Goal: Task Accomplishment & Management: Complete application form

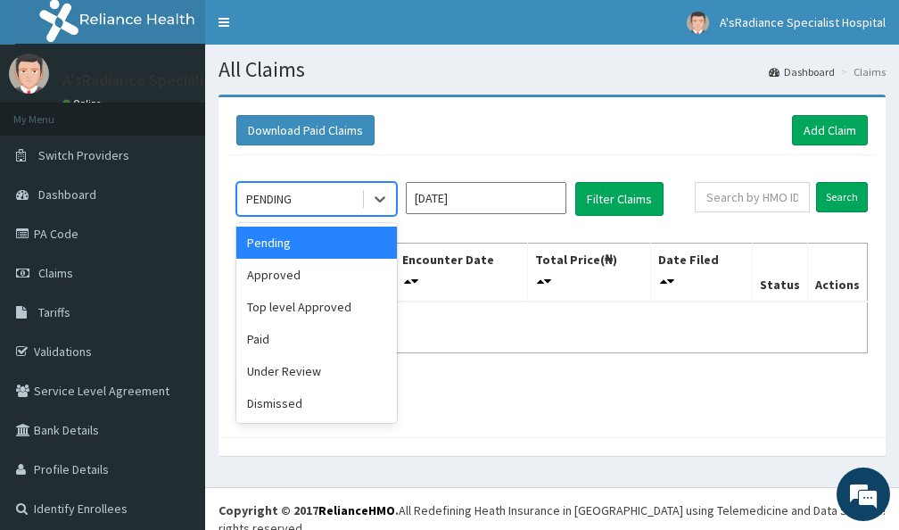
click at [304, 201] on div "PENDING" at bounding box center [299, 199] width 124 height 29
click at [278, 278] on div "Approved" at bounding box center [316, 275] width 161 height 32
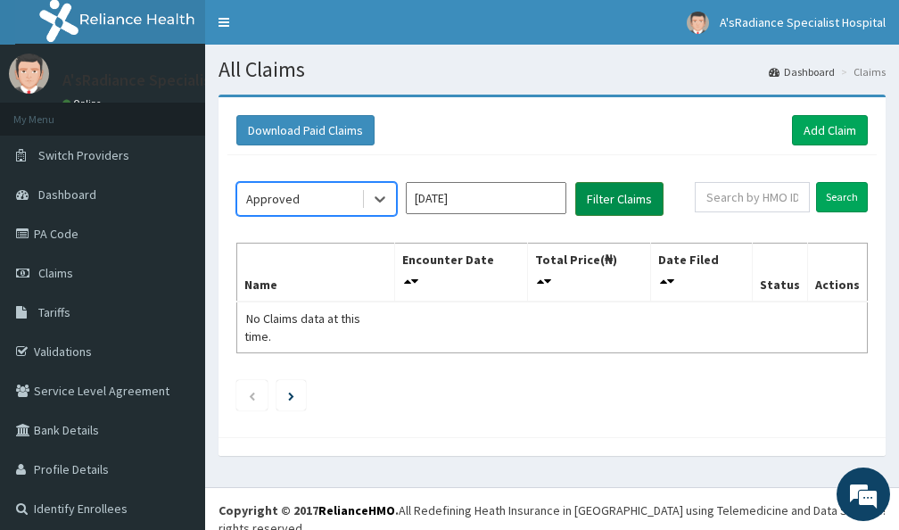
click at [609, 201] on button "Filter Claims" at bounding box center [620, 199] width 88 height 34
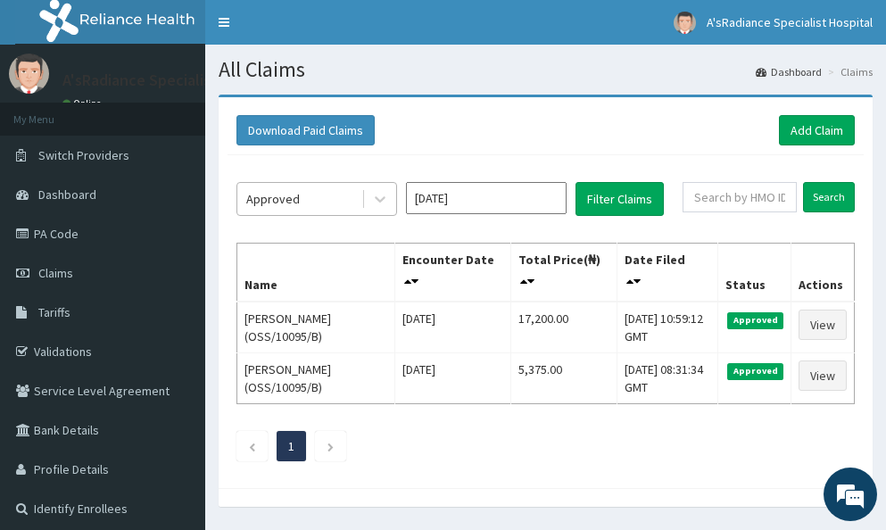
click at [321, 196] on div "Approved" at bounding box center [299, 199] width 124 height 29
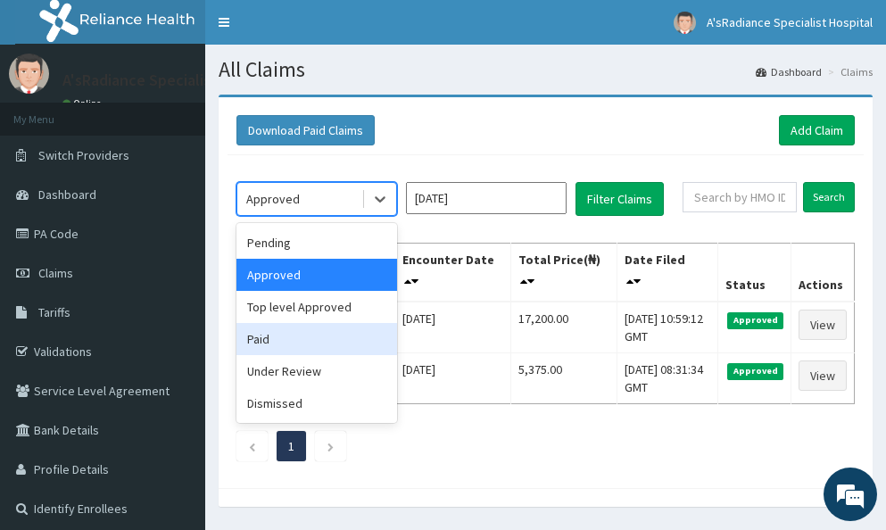
click at [291, 334] on div "Paid" at bounding box center [316, 339] width 161 height 32
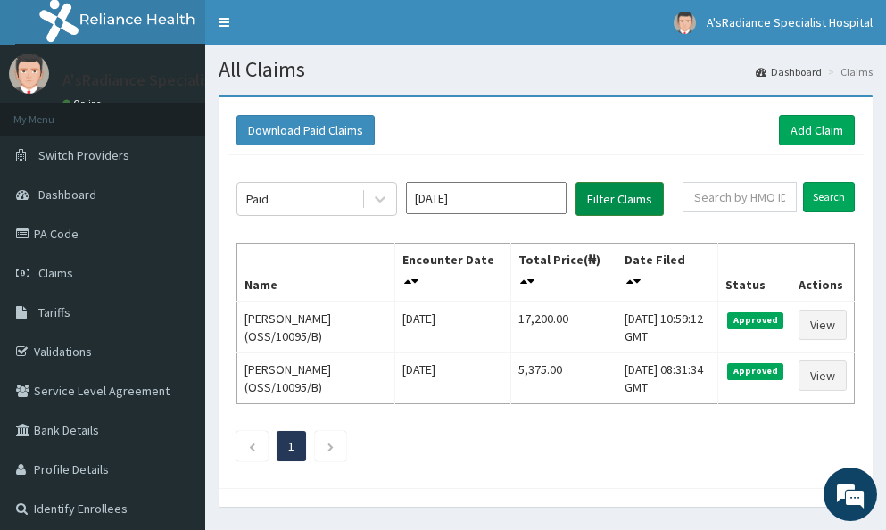
click at [618, 205] on button "Filter Claims" at bounding box center [620, 199] width 88 height 34
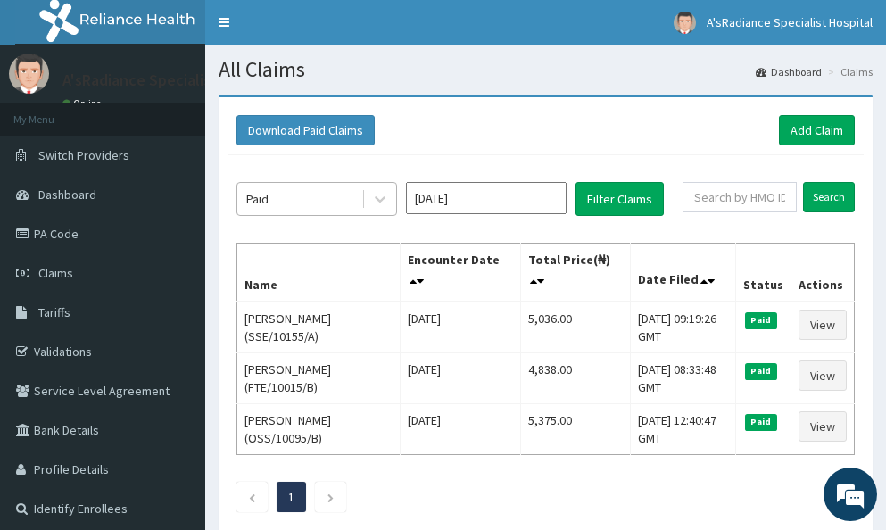
click at [312, 196] on div "Paid" at bounding box center [299, 199] width 124 height 29
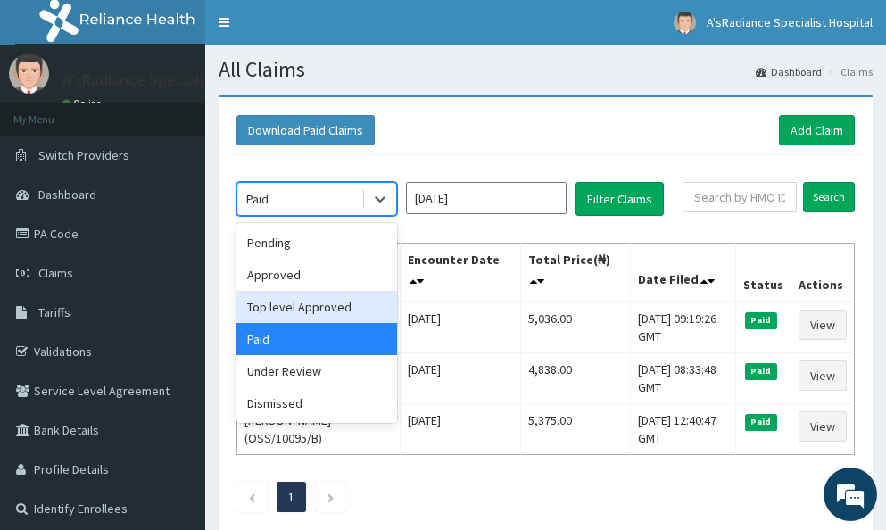
click at [321, 303] on div "Top level Approved" at bounding box center [316, 307] width 161 height 32
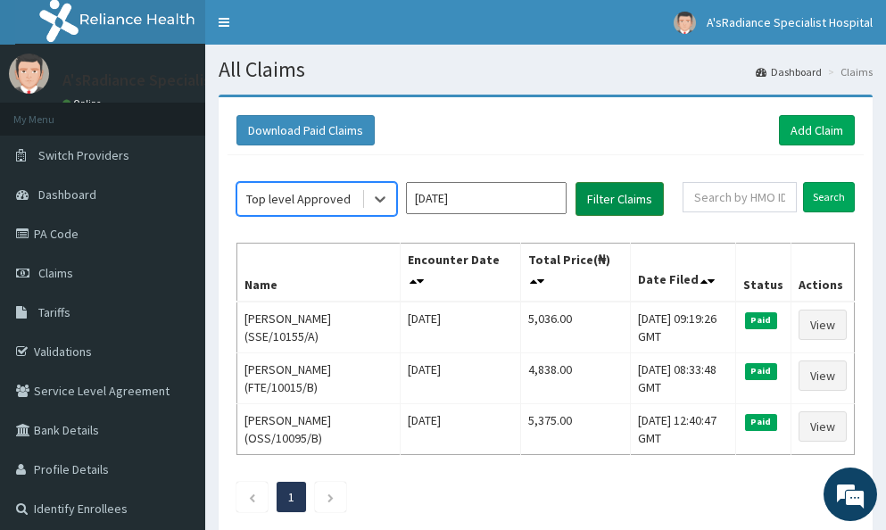
click at [620, 202] on button "Filter Claims" at bounding box center [620, 199] width 88 height 34
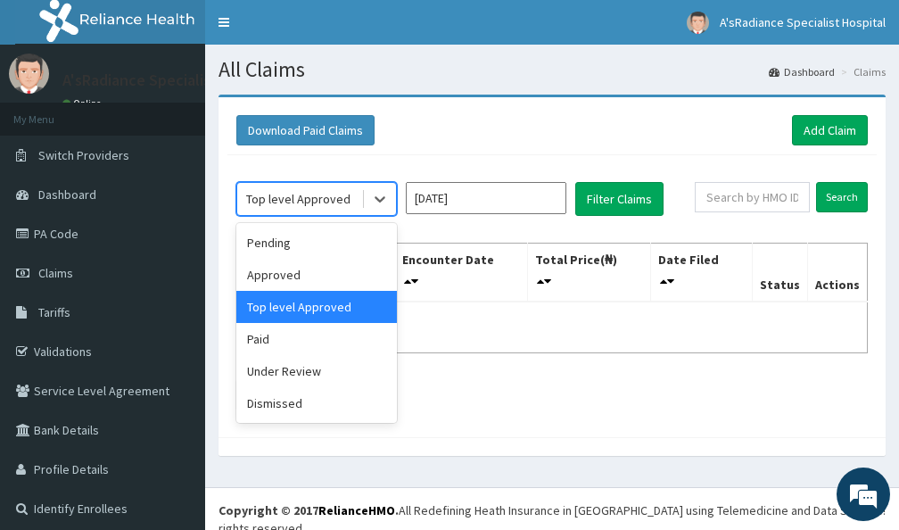
click at [290, 194] on div "Top level Approved" at bounding box center [298, 199] width 104 height 18
click at [271, 366] on div "Under Review" at bounding box center [316, 371] width 161 height 32
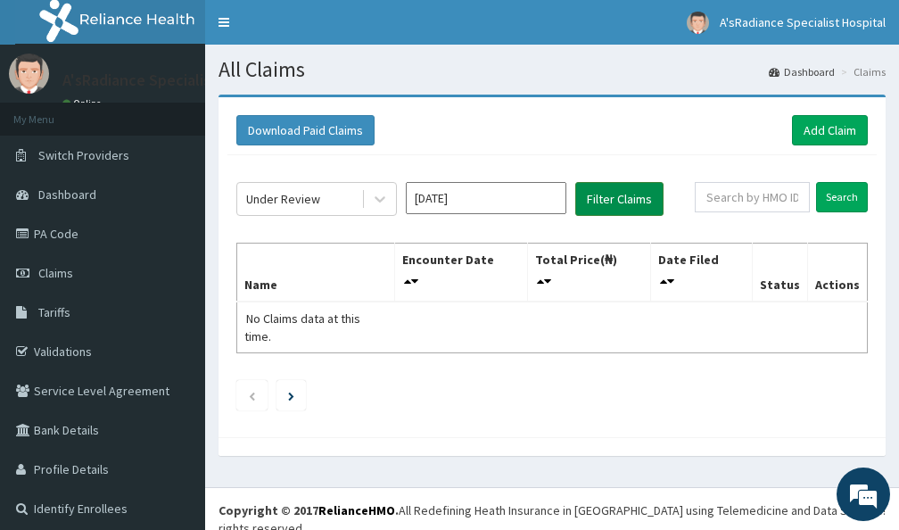
click at [626, 196] on button "Filter Claims" at bounding box center [620, 199] width 88 height 34
click at [826, 131] on link "Add Claim" at bounding box center [830, 130] width 76 height 30
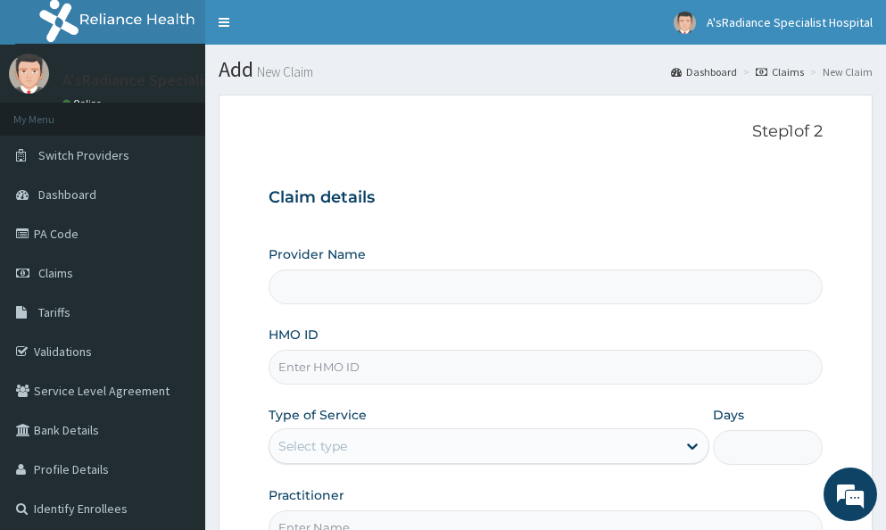
type input "A'sRadiance Specialist Hospital"
click at [488, 367] on input "HMO ID" at bounding box center [546, 367] width 554 height 35
type input "NID/10081/A"
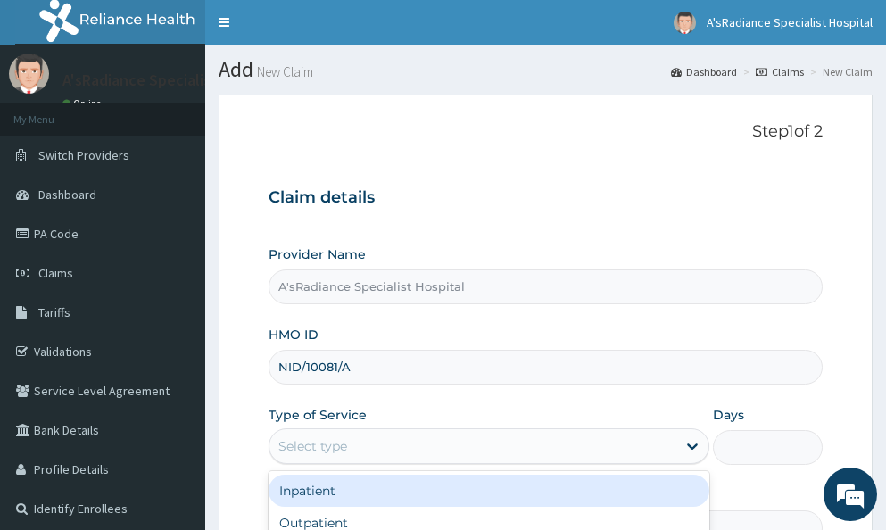
click at [385, 432] on div "Select type" at bounding box center [472, 446] width 407 height 29
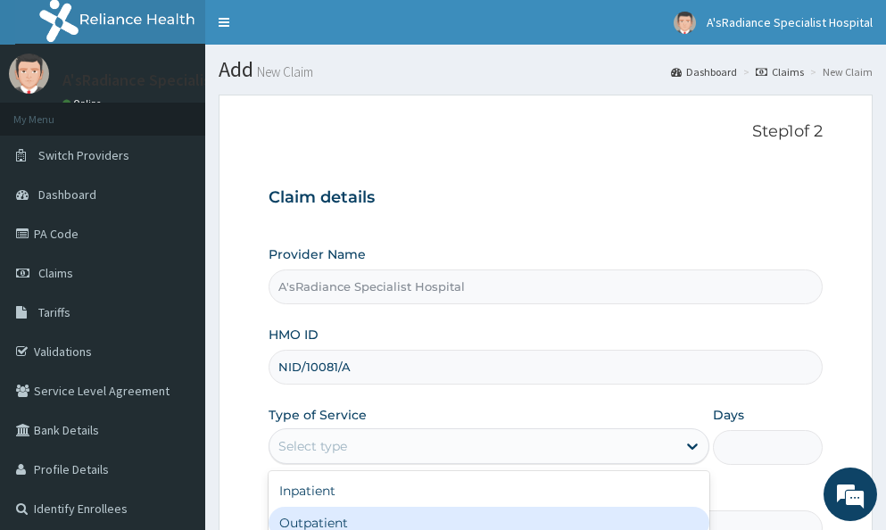
click at [342, 518] on div "Outpatient" at bounding box center [489, 523] width 441 height 32
type input "1"
click at [342, 518] on input "Practitioner" at bounding box center [546, 527] width 554 height 35
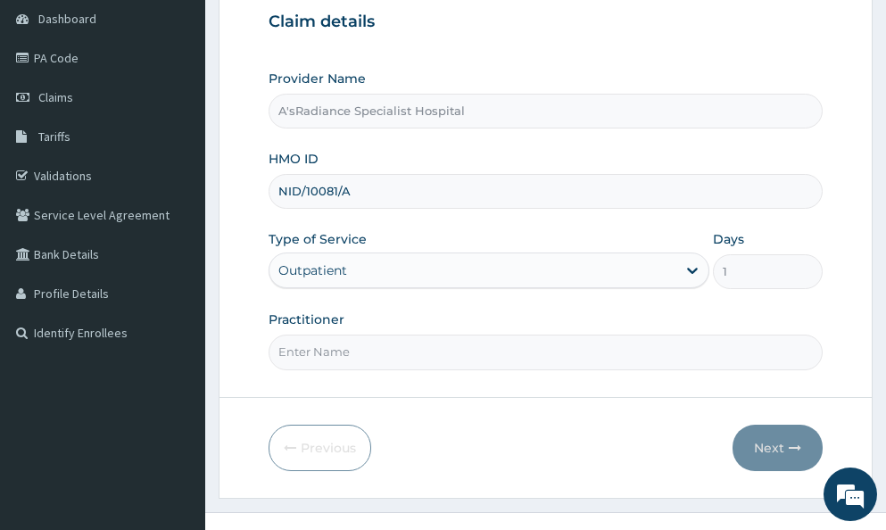
scroll to position [178, 0]
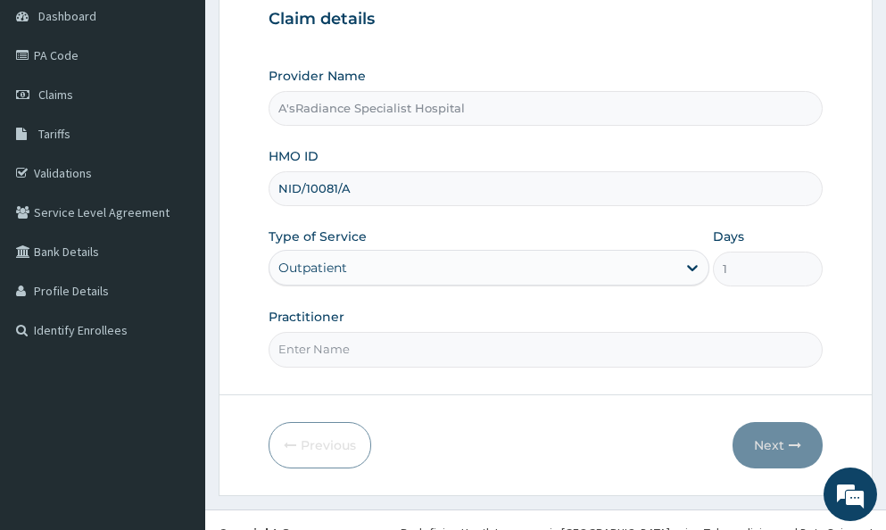
click at [453, 350] on input "Practitioner" at bounding box center [546, 349] width 554 height 35
type input "DR. ADEKU MOSUNMOLA"
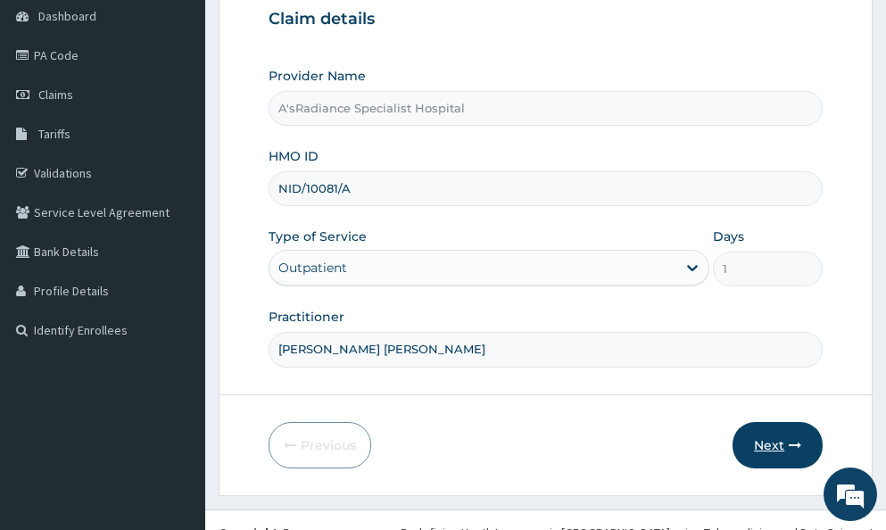
click at [746, 442] on button "Next" at bounding box center [778, 445] width 90 height 46
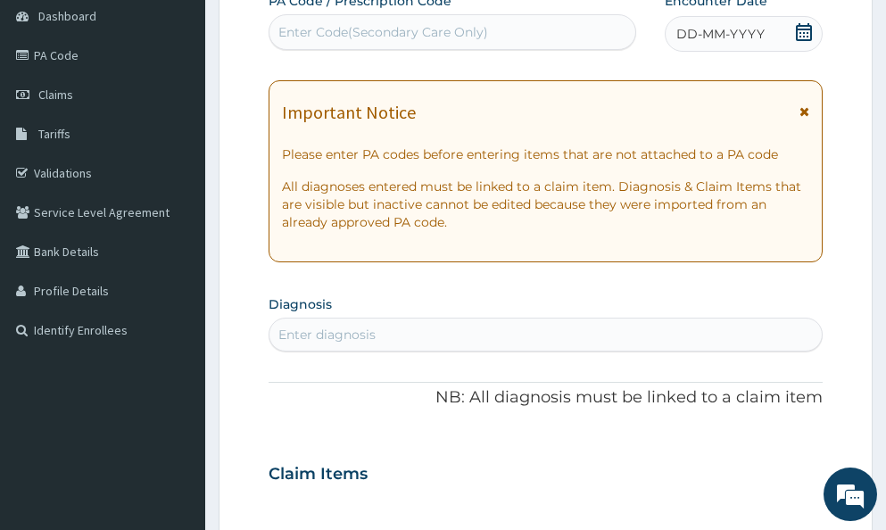
click at [343, 323] on div "Enter diagnosis" at bounding box center [545, 334] width 552 height 29
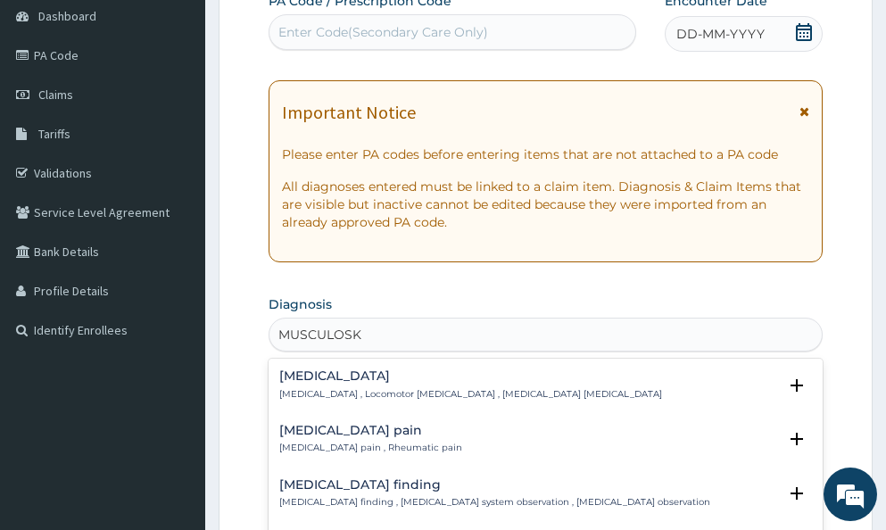
type input "MUSCULOSKE"
click at [325, 434] on h4 "Musculoskeletal pain" at bounding box center [370, 430] width 183 height 13
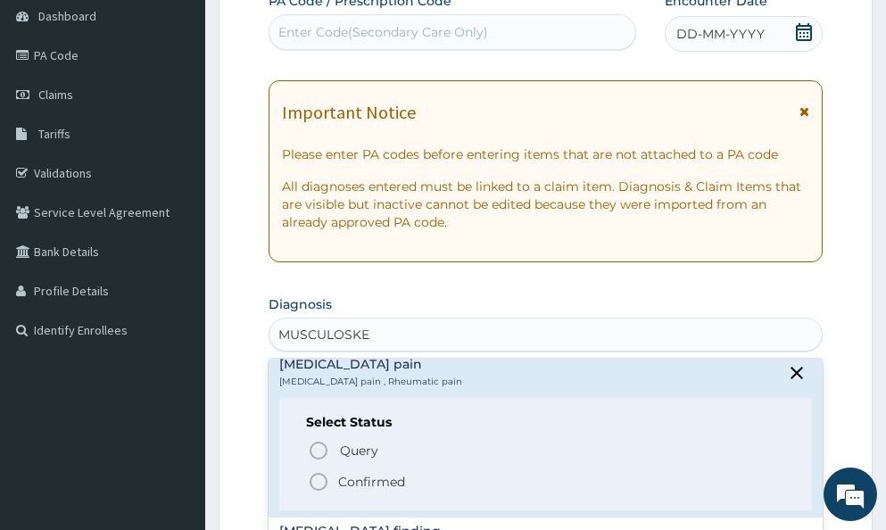
scroll to position [89, 0]
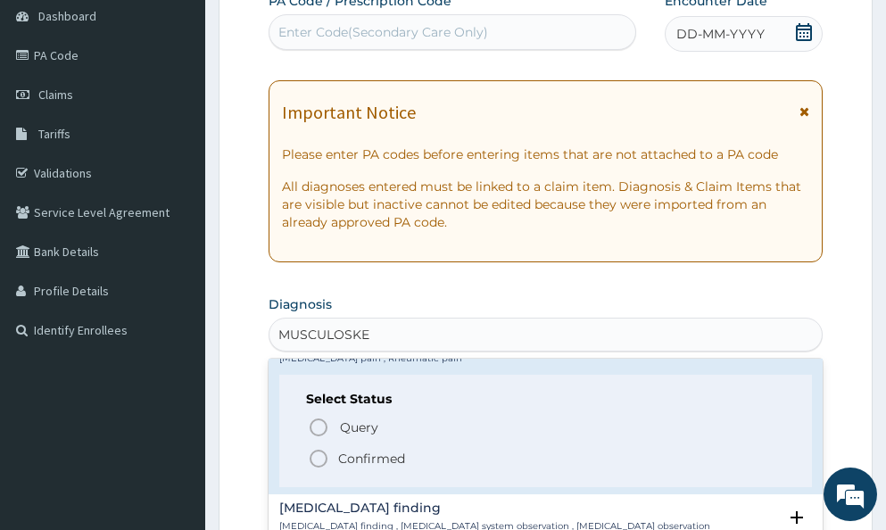
click at [316, 458] on icon "status option filled" at bounding box center [318, 458] width 21 height 21
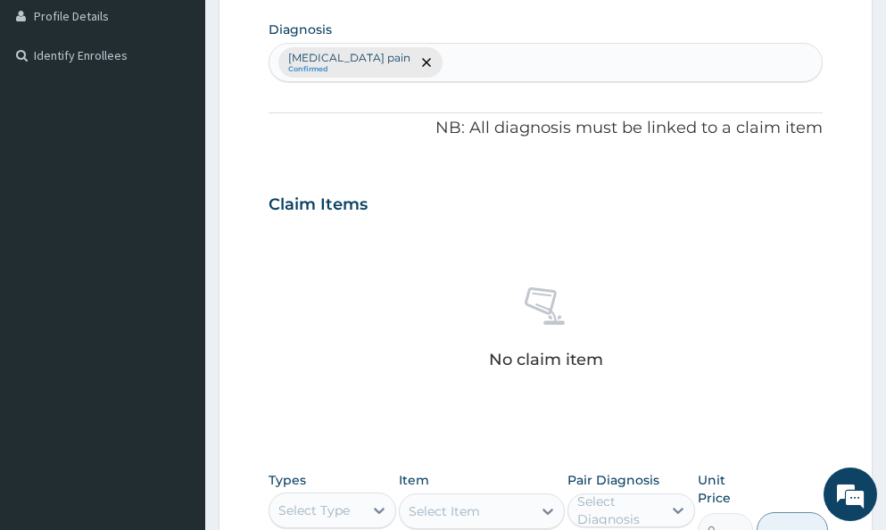
scroll to position [535, 0]
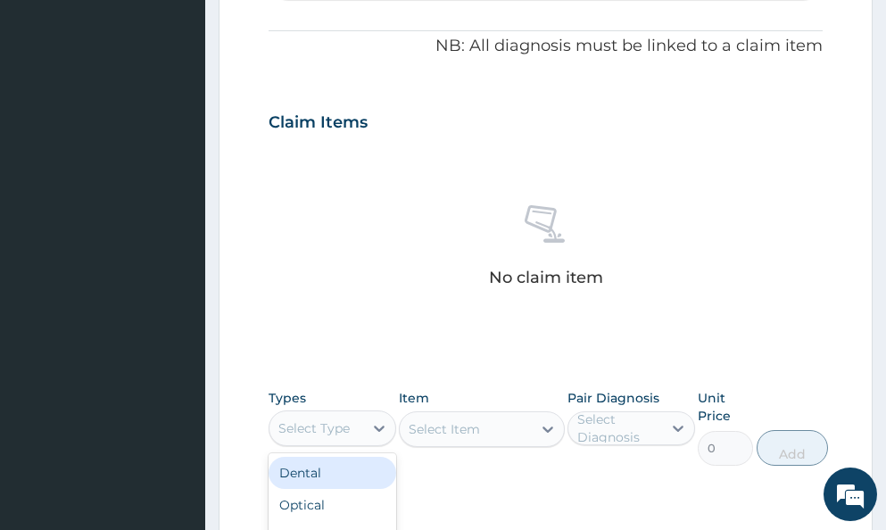
click at [316, 423] on div "Select Type" at bounding box center [313, 428] width 71 height 18
click at [329, 478] on div "Procedures" at bounding box center [333, 476] width 128 height 32
click at [419, 427] on div "Select Item" at bounding box center [444, 429] width 71 height 18
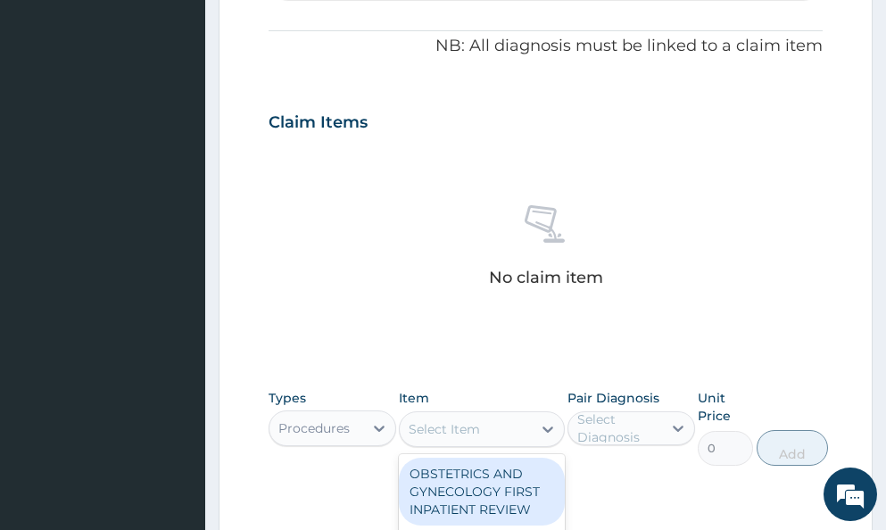
click at [419, 427] on div "Select Item" at bounding box center [444, 429] width 71 height 18
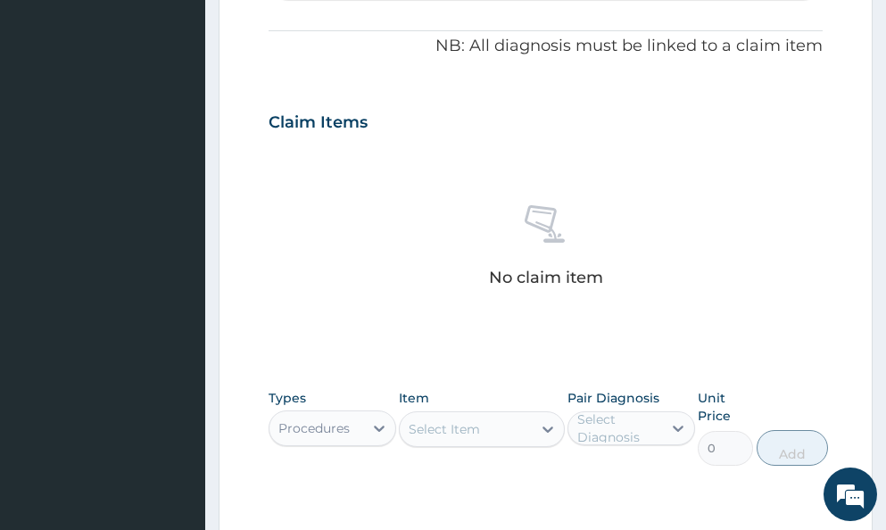
click at [419, 427] on div "Select Item" at bounding box center [444, 429] width 71 height 18
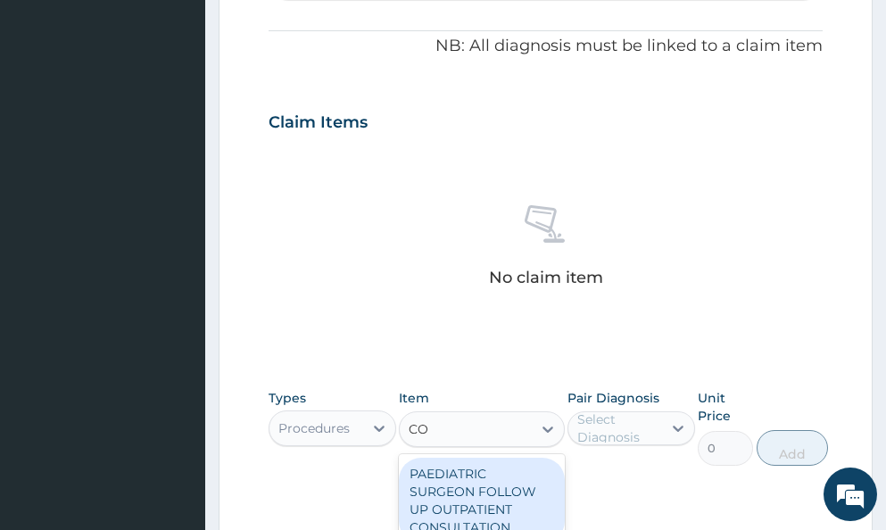
type input "C"
type input "GENERAL PRA"
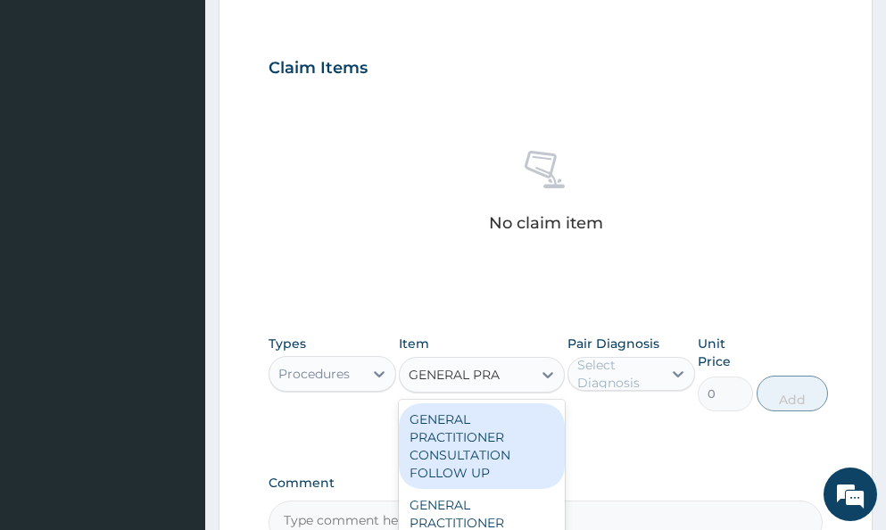
scroll to position [625, 0]
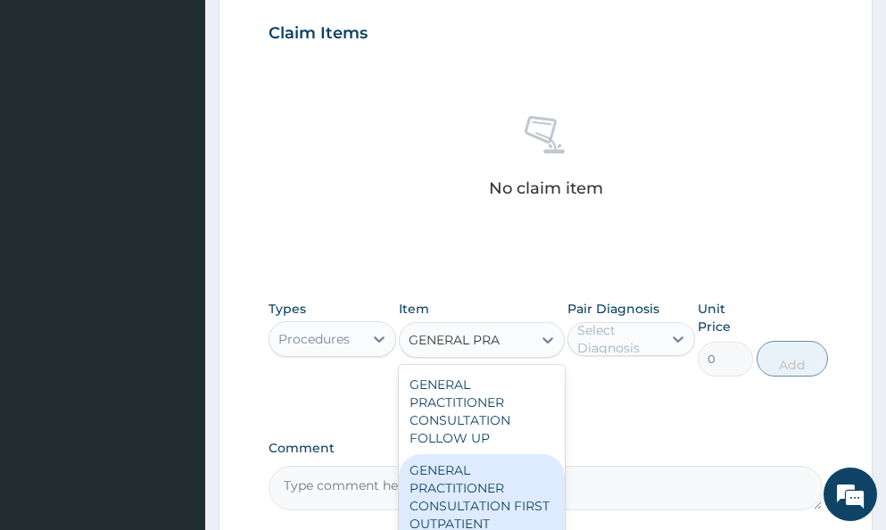
click at [435, 493] on div "GENERAL PRACTITIONER CONSULTATION FIRST OUTPATIENT CONSULTATION" at bounding box center [482, 506] width 166 height 104
type input "3548"
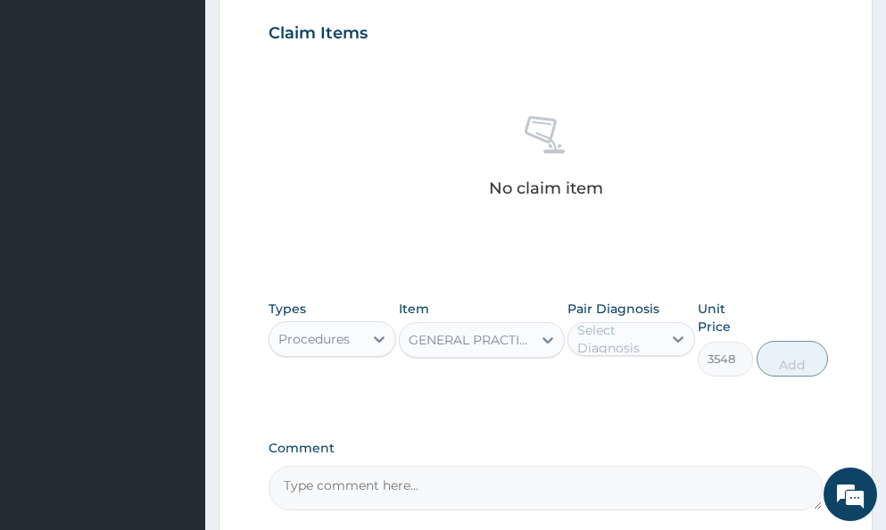
click at [612, 338] on div "Select Diagnosis" at bounding box center [618, 339] width 83 height 36
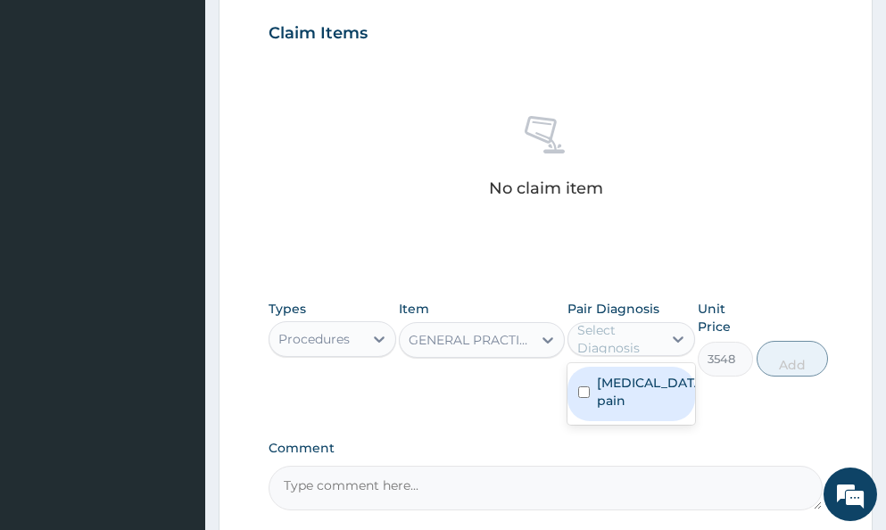
click at [612, 399] on label "Musculoskeletal pain" at bounding box center [650, 392] width 106 height 36
checkbox input "true"
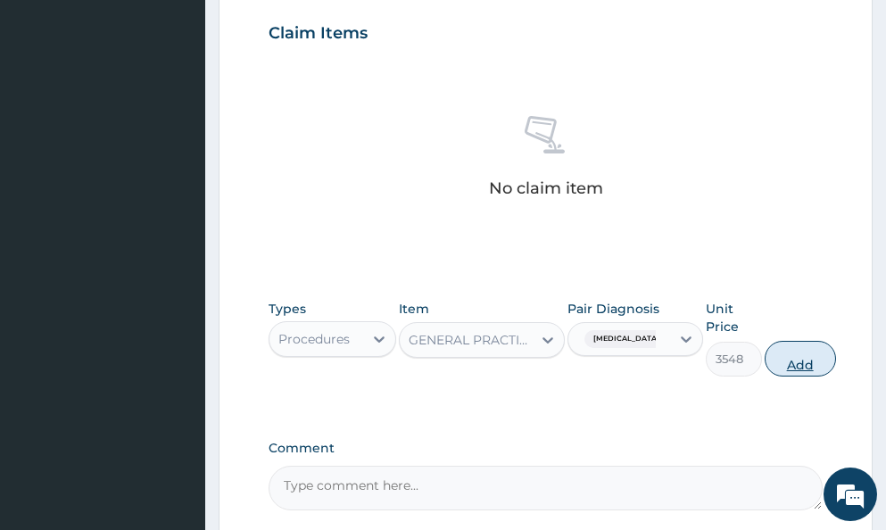
click at [795, 362] on button "Add" at bounding box center [800, 359] width 71 height 36
type input "0"
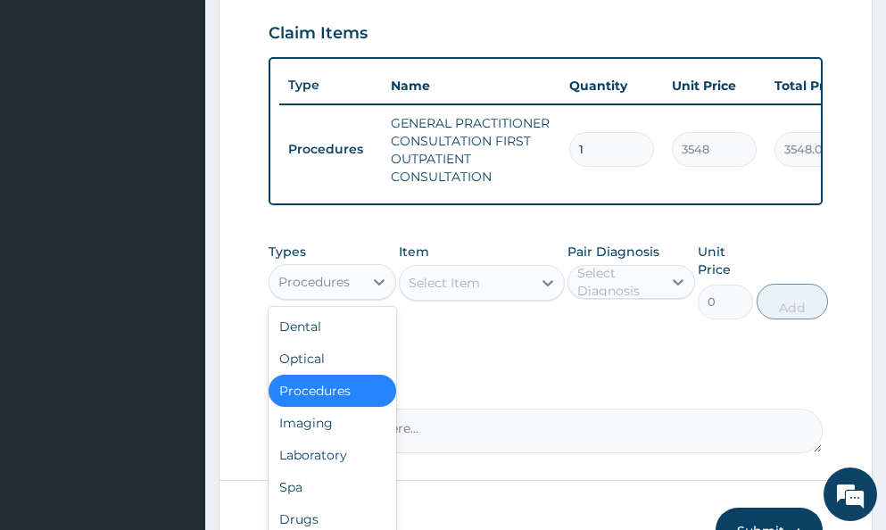
click at [330, 291] on div "Procedures" at bounding box center [313, 282] width 71 height 18
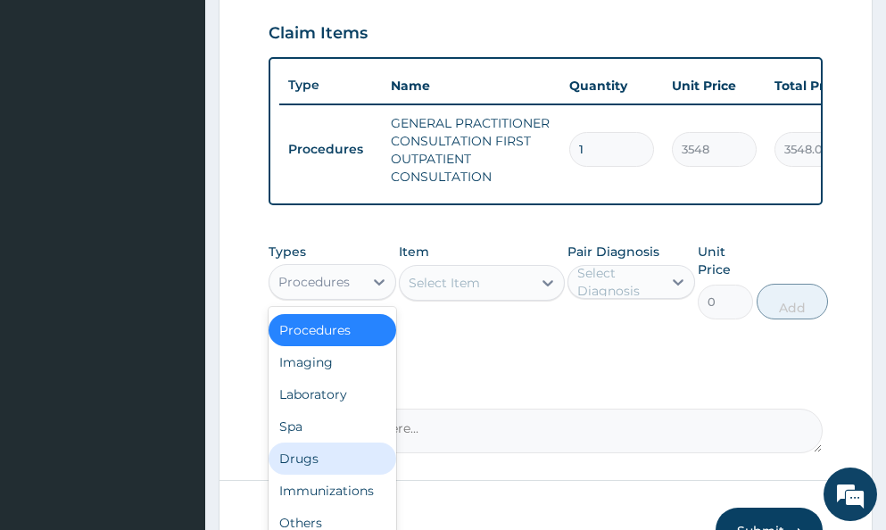
click at [312, 469] on div "Drugs" at bounding box center [333, 459] width 128 height 32
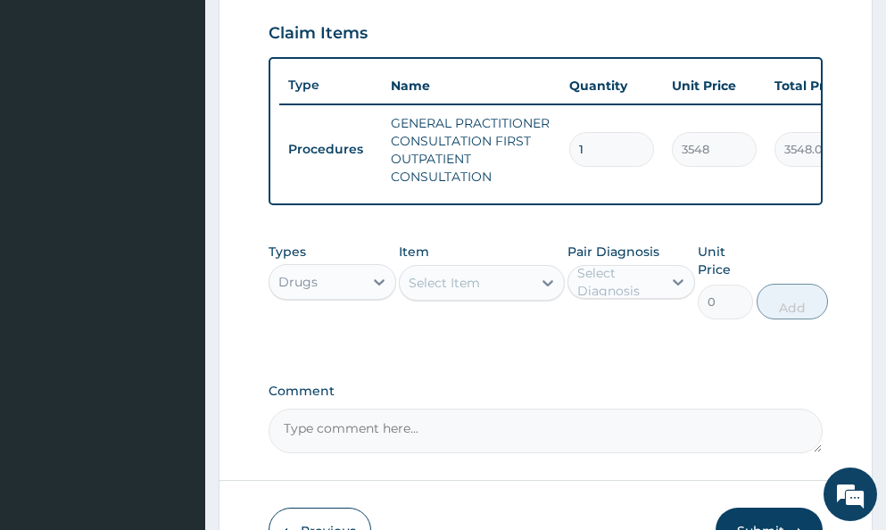
click at [426, 292] on div "Select Item" at bounding box center [444, 283] width 71 height 18
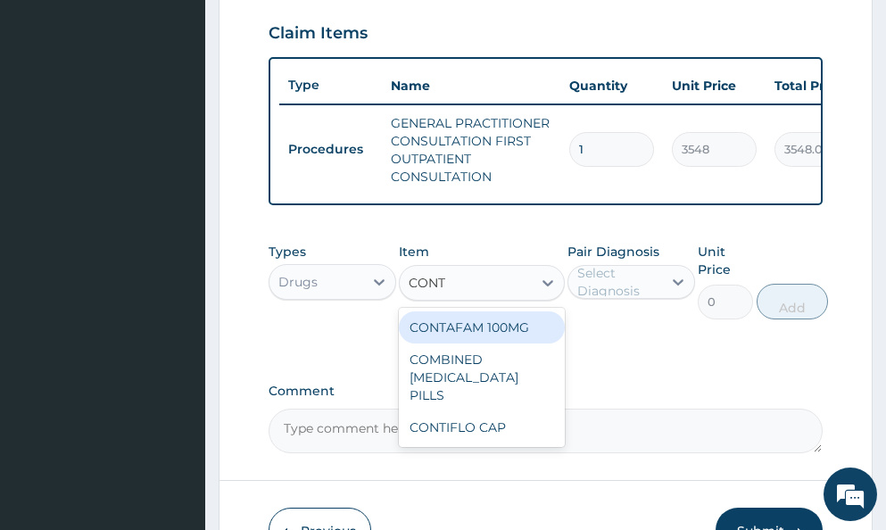
type input "CONTA"
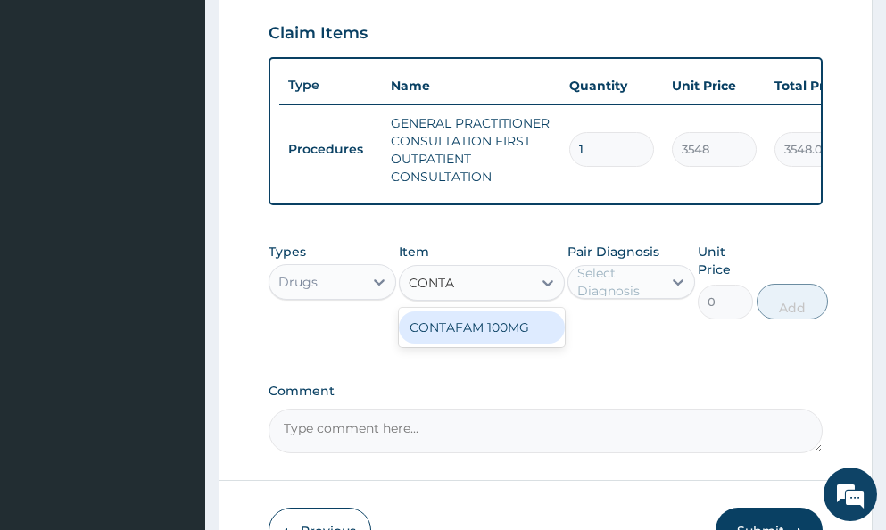
click at [441, 342] on div "CONTAFAM 100MG" at bounding box center [482, 327] width 166 height 32
type input "66"
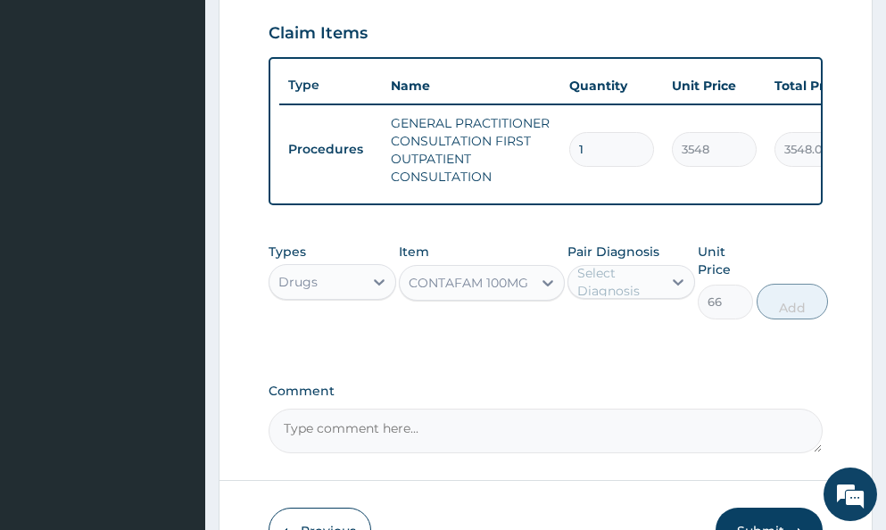
click at [441, 342] on div "Types Drugs Item CONTAFAM 100MG Pair Diagnosis Select Diagnosis Unit Price 66 A…" at bounding box center [546, 294] width 554 height 121
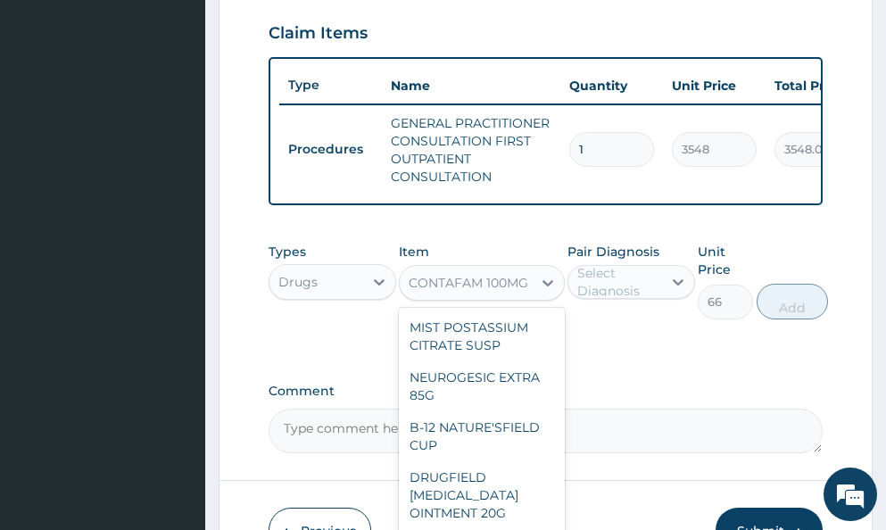
click at [462, 292] on div "CONTAFAM 100MG" at bounding box center [469, 283] width 120 height 18
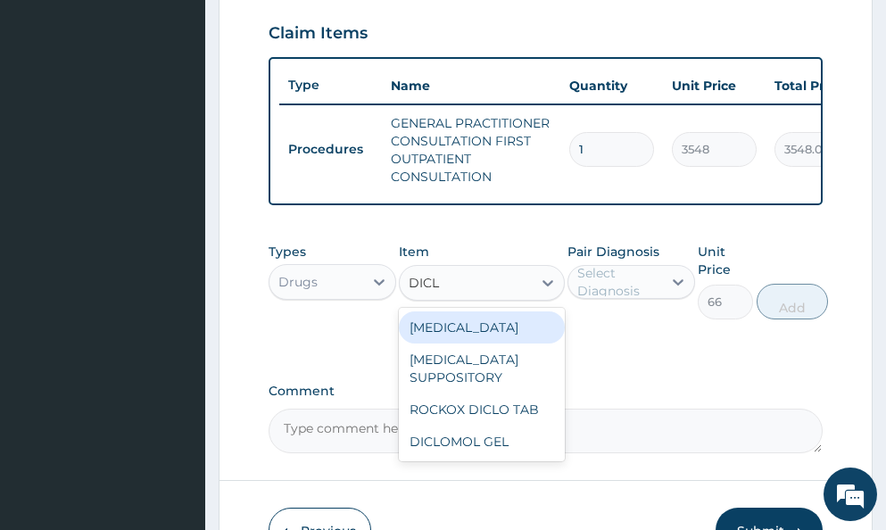
scroll to position [0, 0]
type input "DICLO"
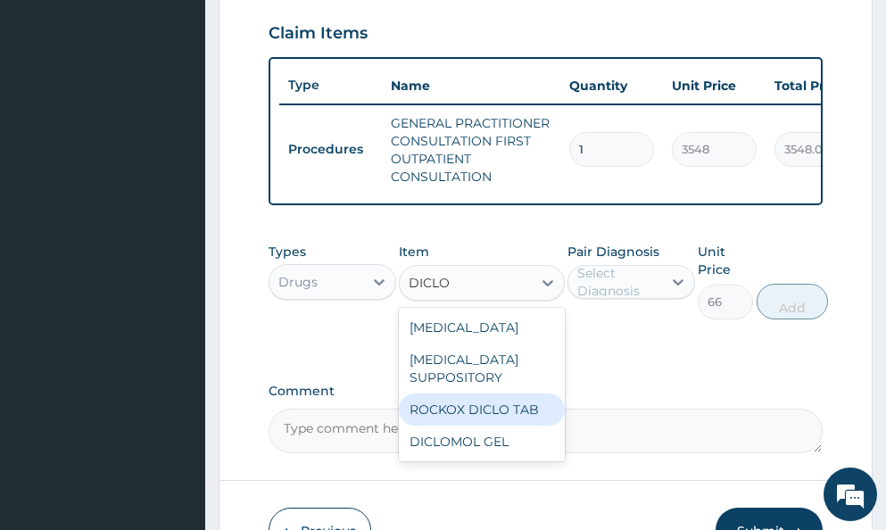
click at [459, 426] on div "ROCKOX DICLO TAB" at bounding box center [482, 410] width 166 height 32
type input "83"
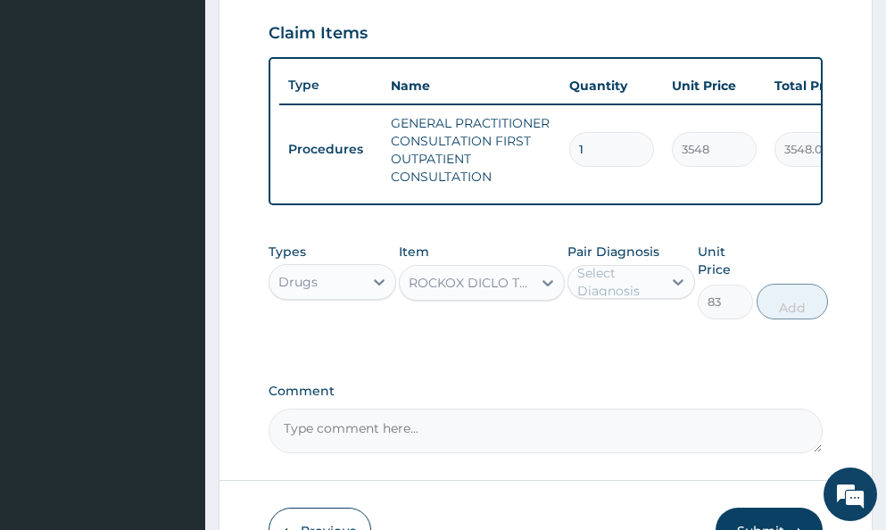
click at [595, 290] on div "Select Diagnosis" at bounding box center [618, 282] width 83 height 36
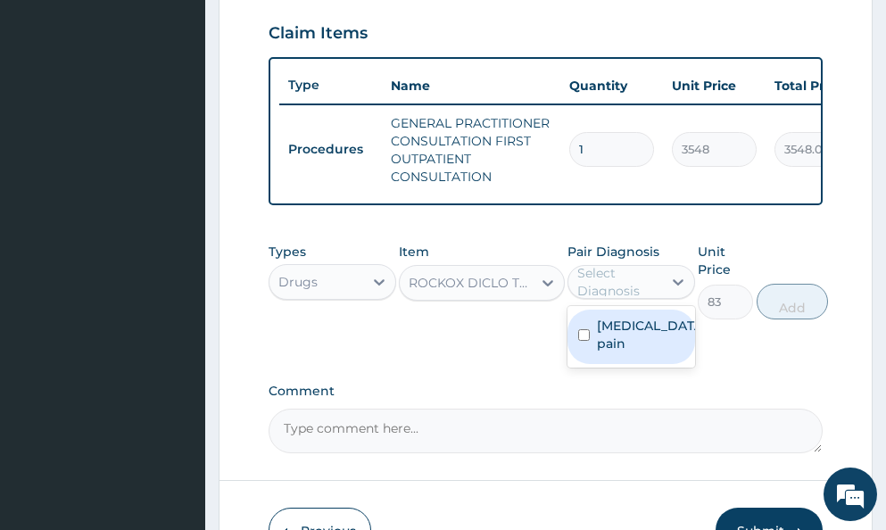
click at [626, 352] on label "Musculoskeletal pain" at bounding box center [650, 335] width 106 height 36
checkbox input "true"
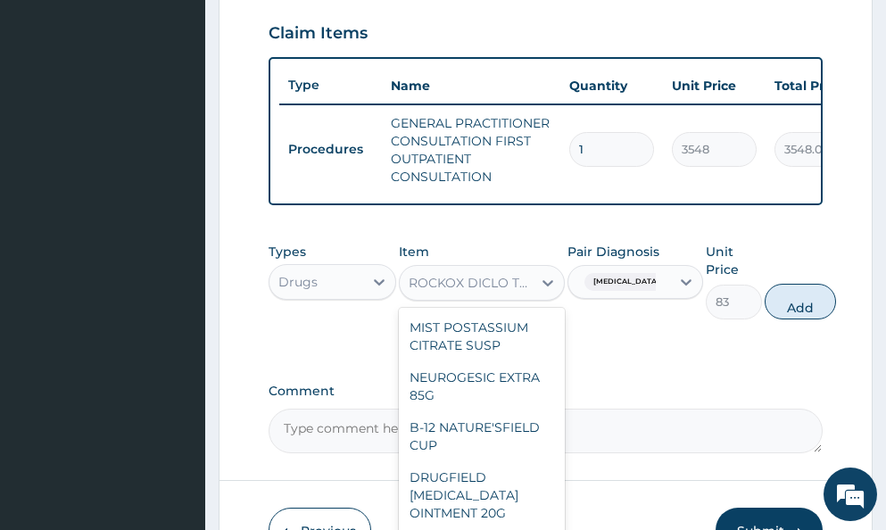
click at [490, 289] on div "ROCKOX DICLO TAB" at bounding box center [471, 283] width 125 height 18
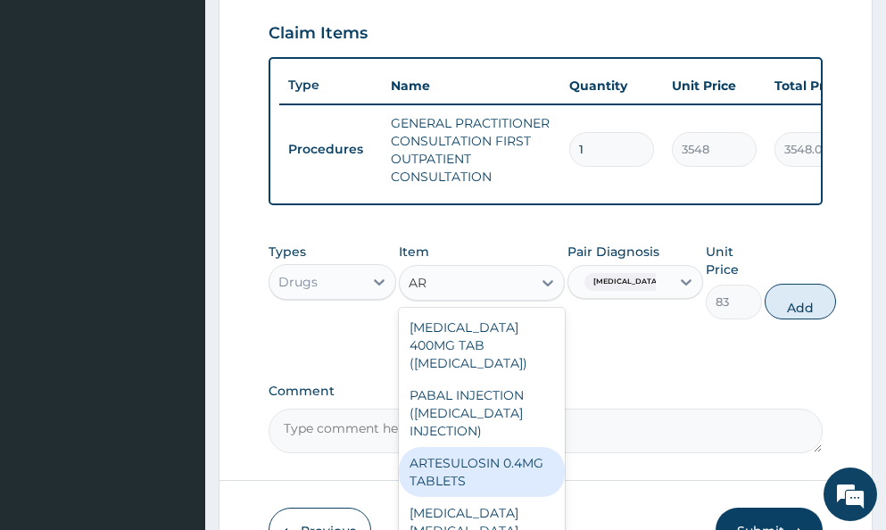
type input "A"
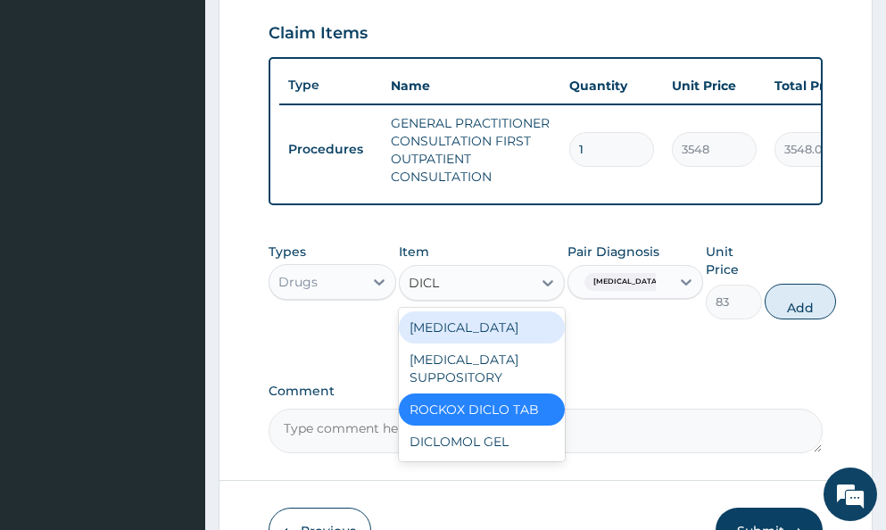
type input "DICLO"
click at [462, 426] on div "ROCKOX DICLO TAB" at bounding box center [482, 410] width 166 height 32
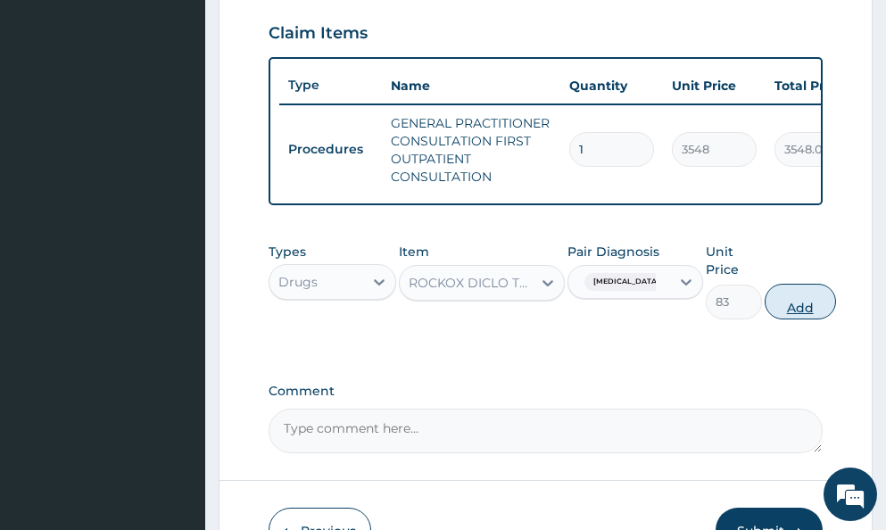
click at [787, 319] on button "Add" at bounding box center [800, 302] width 71 height 36
type input "0"
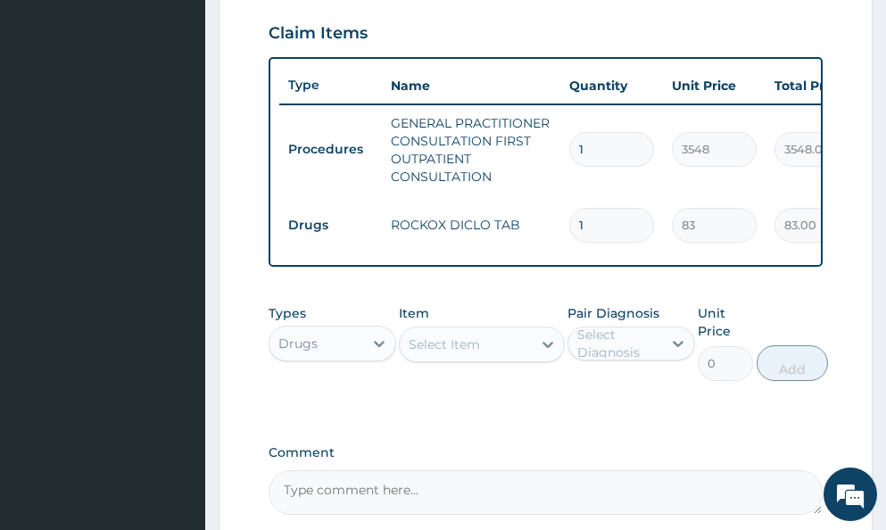
type input "10"
type input "830.00"
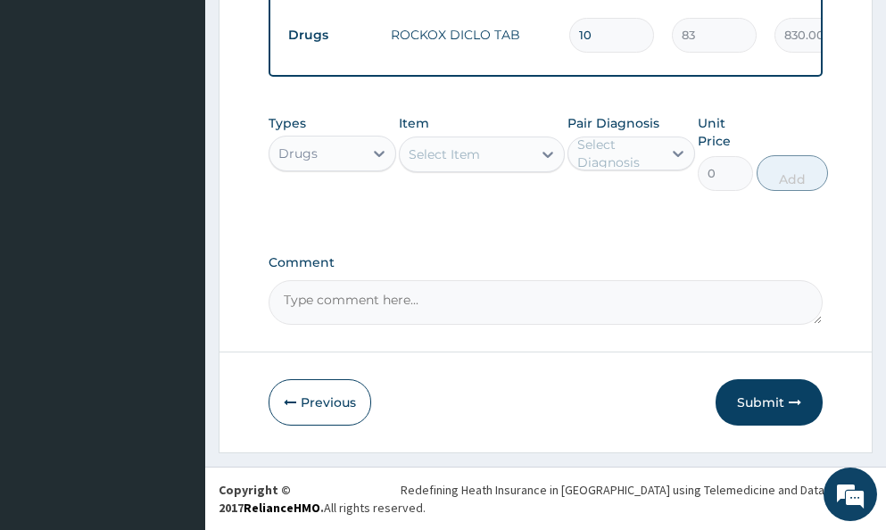
scroll to position [828, 0]
type input "10"
click at [753, 408] on button "Submit" at bounding box center [769, 402] width 107 height 46
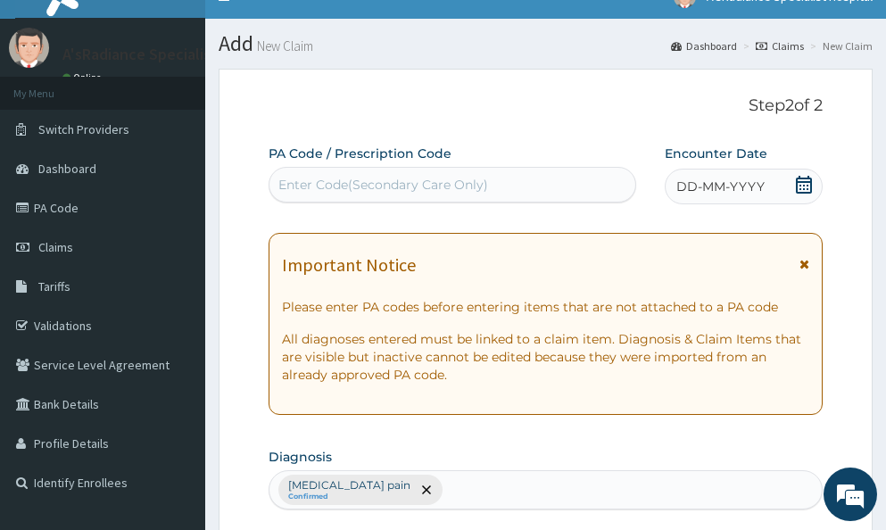
scroll to position [25, 0]
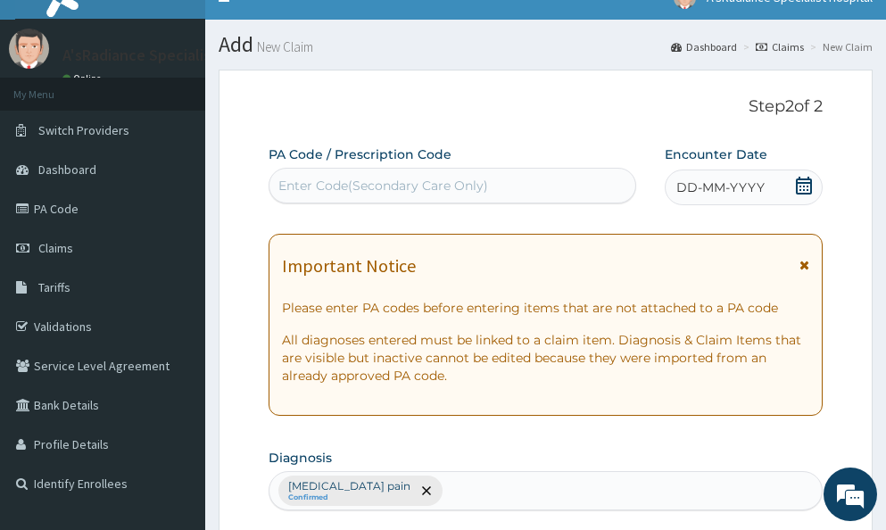
click at [732, 187] on span "DD-MM-YYYY" at bounding box center [720, 187] width 88 height 18
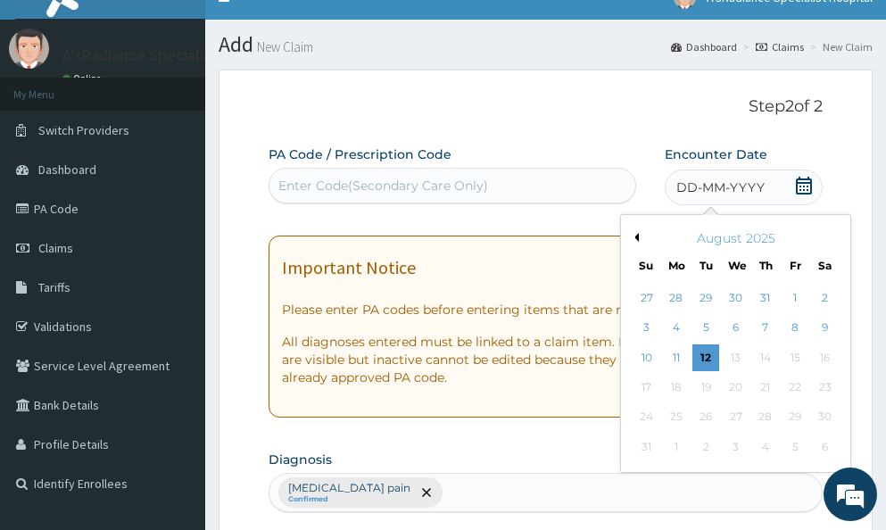
click at [798, 184] on icon at bounding box center [804, 186] width 16 height 18
click at [671, 330] on div "4" at bounding box center [676, 328] width 27 height 27
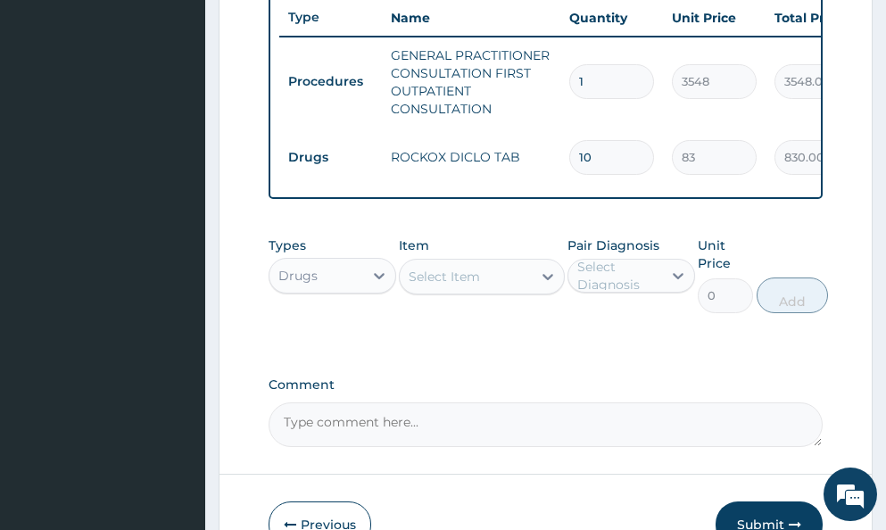
scroll to position [828, 0]
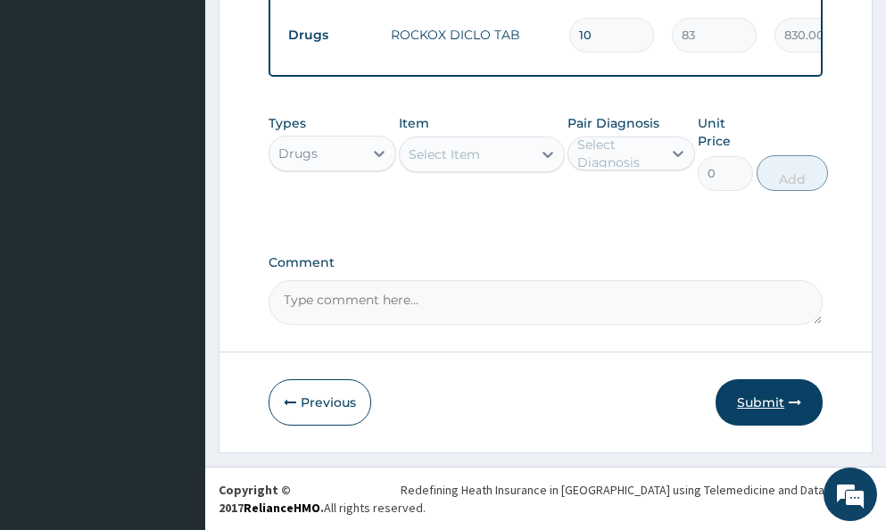
click at [755, 407] on button "Submit" at bounding box center [769, 402] width 107 height 46
